Goal: Information Seeking & Learning: Understand process/instructions

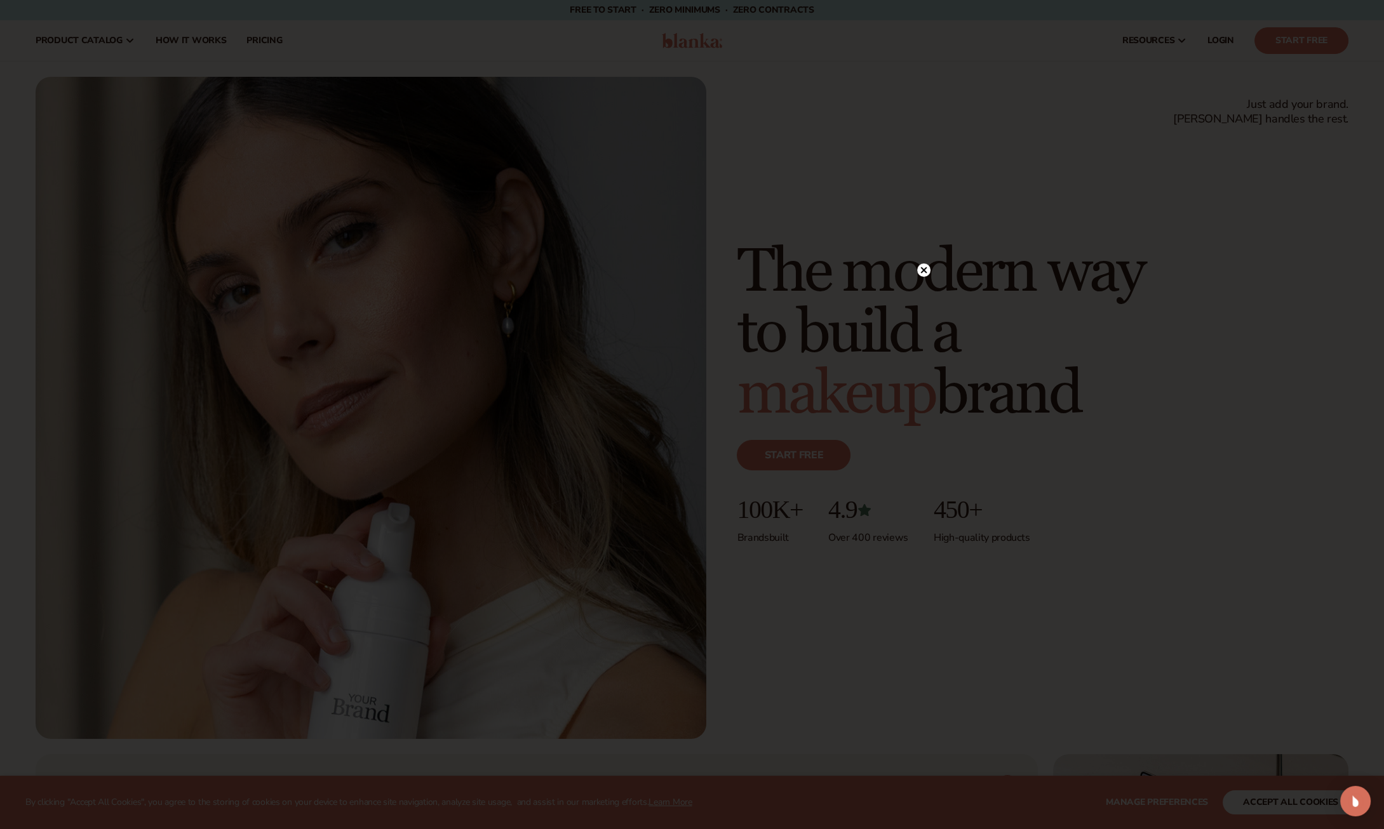
click at [925, 270] on circle at bounding box center [923, 270] width 13 height 13
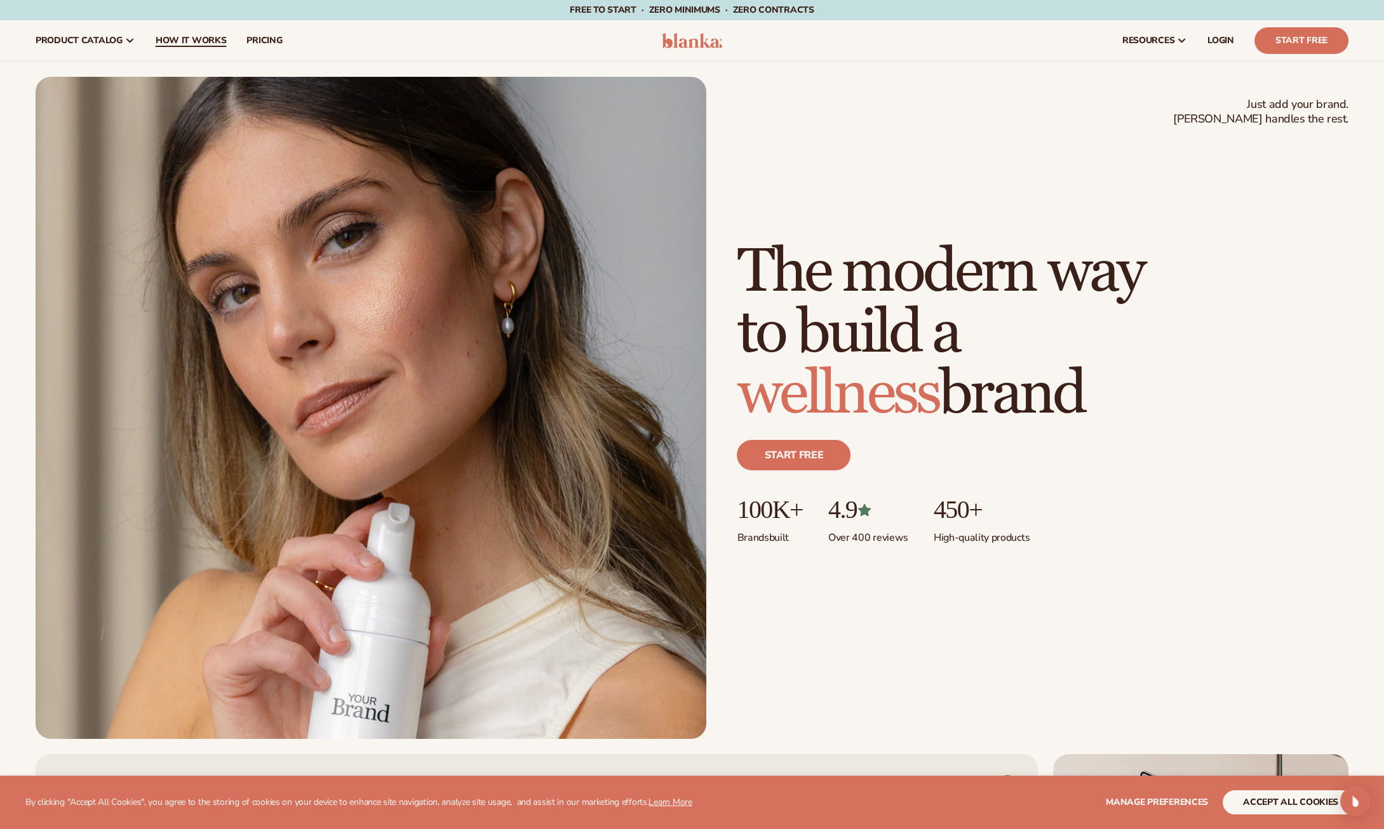
click at [194, 33] on link "How It Works" at bounding box center [190, 40] width 91 height 41
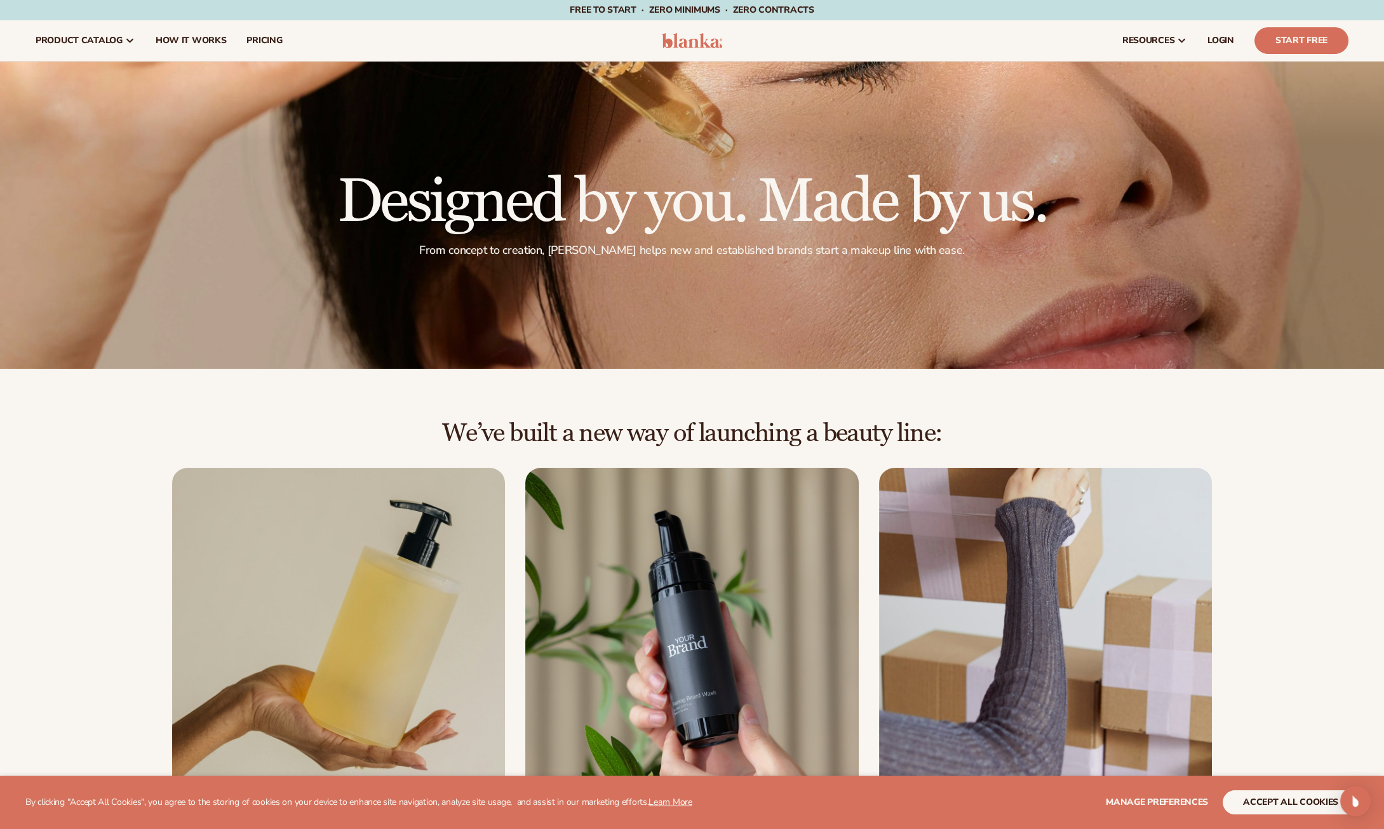
click at [690, 44] on img at bounding box center [692, 40] width 60 height 15
